Goal: Information Seeking & Learning: Find specific fact

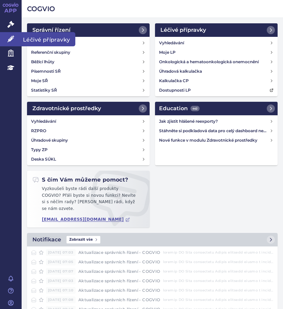
click at [32, 38] on span "Léčivé přípravky" at bounding box center [49, 39] width 54 height 14
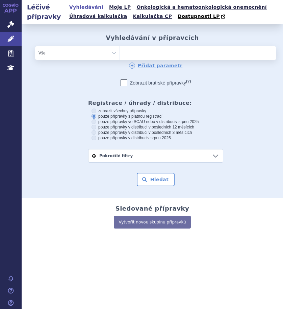
click at [132, 53] on ul at bounding box center [178, 51] width 117 height 11
click at [120, 53] on select at bounding box center [120, 53] width 0 height 14
click at [171, 55] on ul at bounding box center [178, 51] width 117 height 11
click at [120, 55] on select at bounding box center [120, 53] width 0 height 14
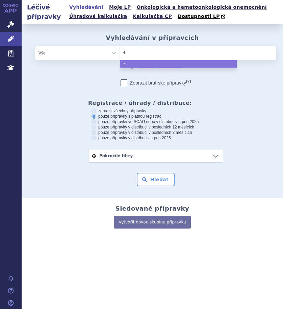
type input "en"
type input "enfl"
type input "enflo"
type input "enflon"
type input "enflonsi"
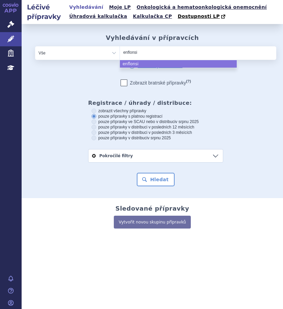
type input "enflonsia"
select select "enflonsia"
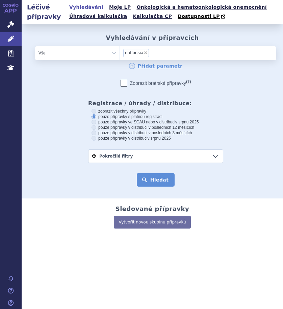
click at [160, 180] on button "Hledat" at bounding box center [156, 180] width 38 height 14
